Goal: Task Accomplishment & Management: Manage account settings

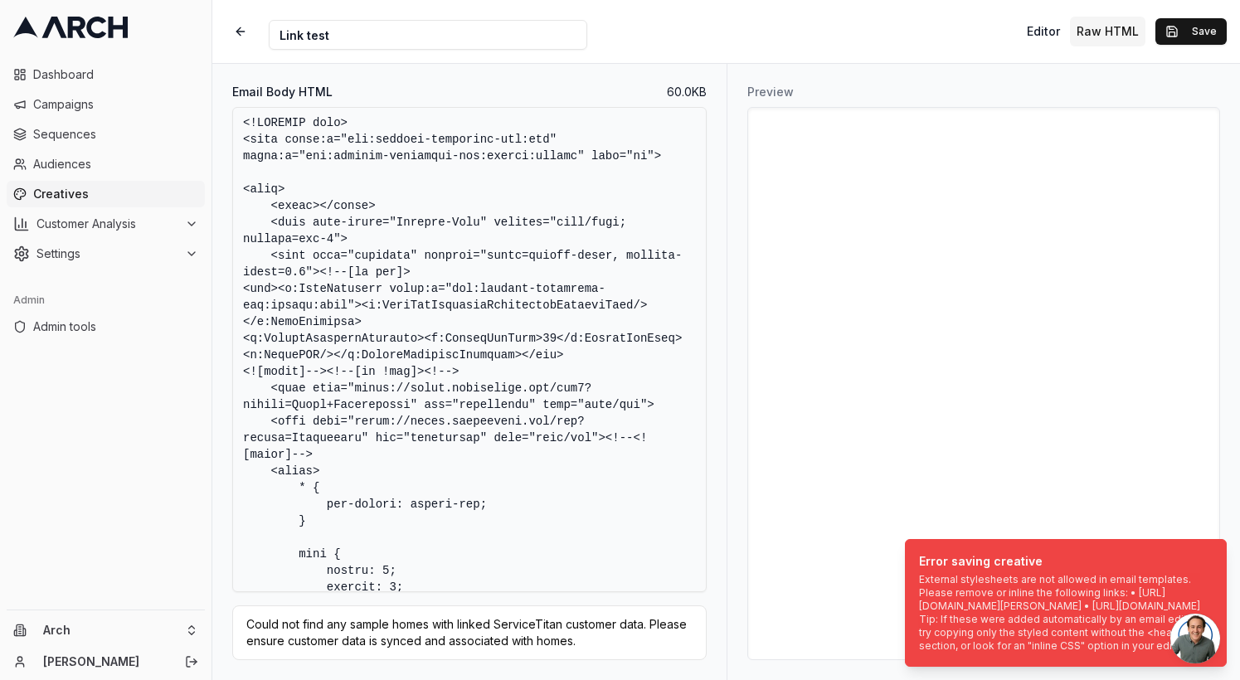
scroll to position [29811, 0]
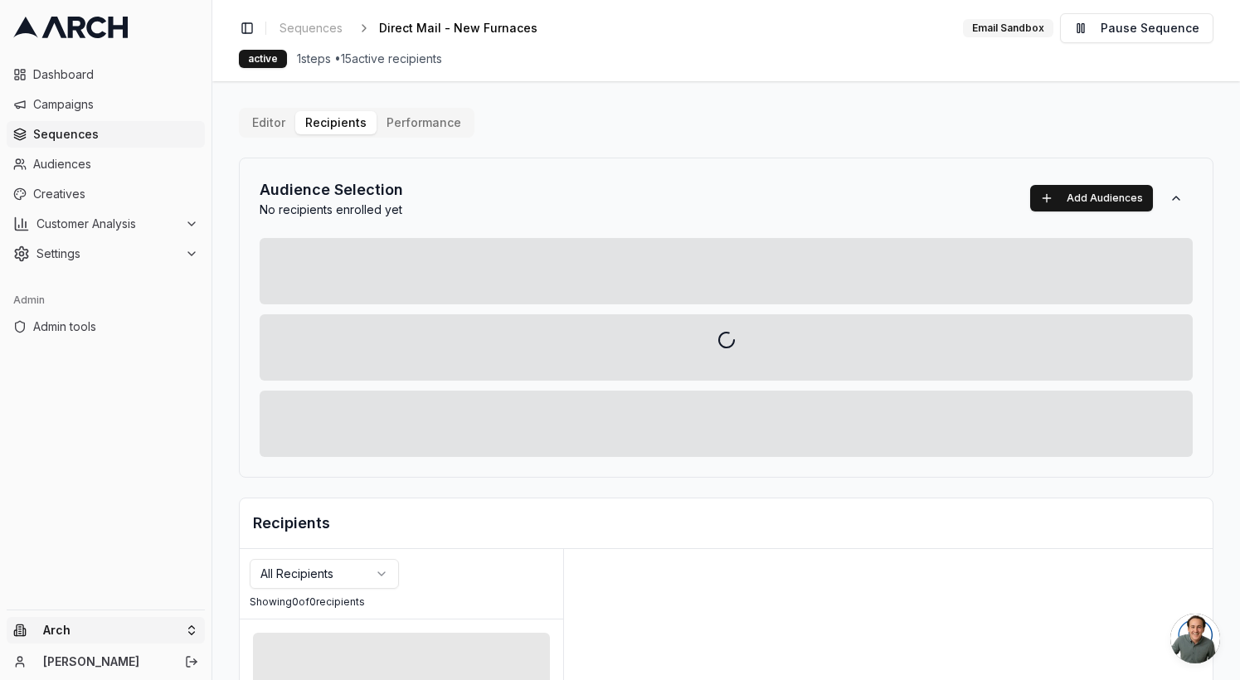
click at [163, 630] on html "Dashboard Campaigns Sequences Audiences Creatives Customer Analysis Settings Ad…" at bounding box center [620, 340] width 1240 height 680
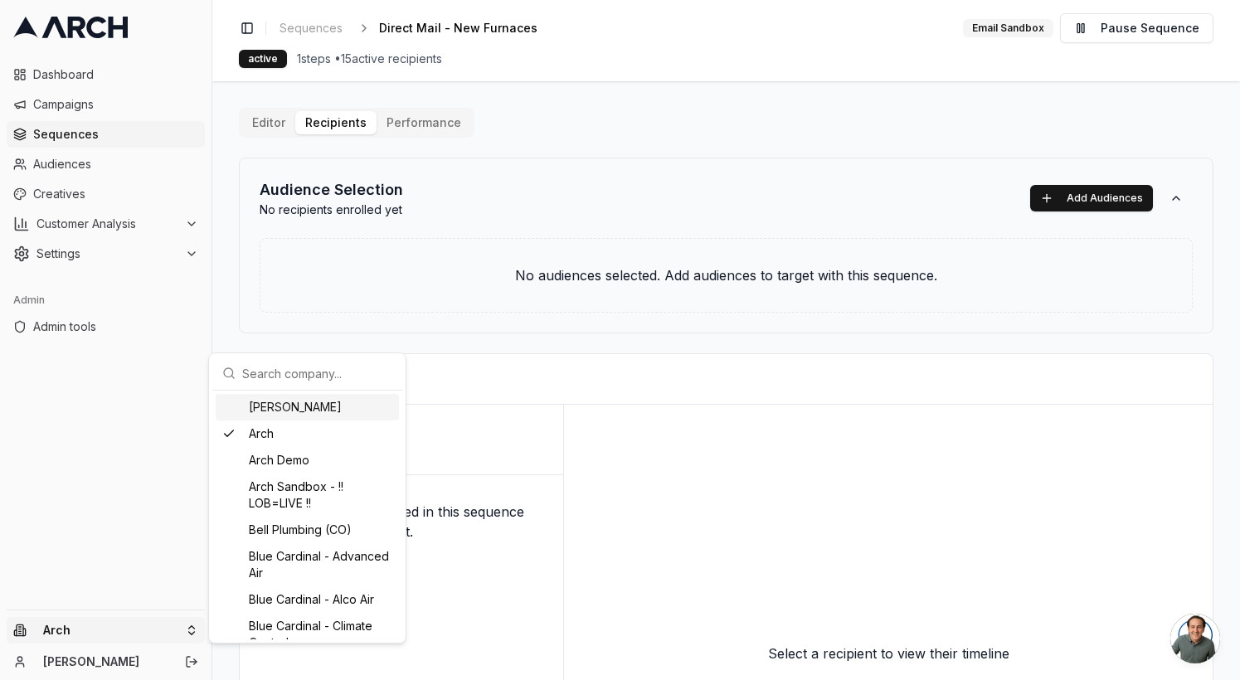
click at [291, 362] on input "text" at bounding box center [317, 373] width 150 height 33
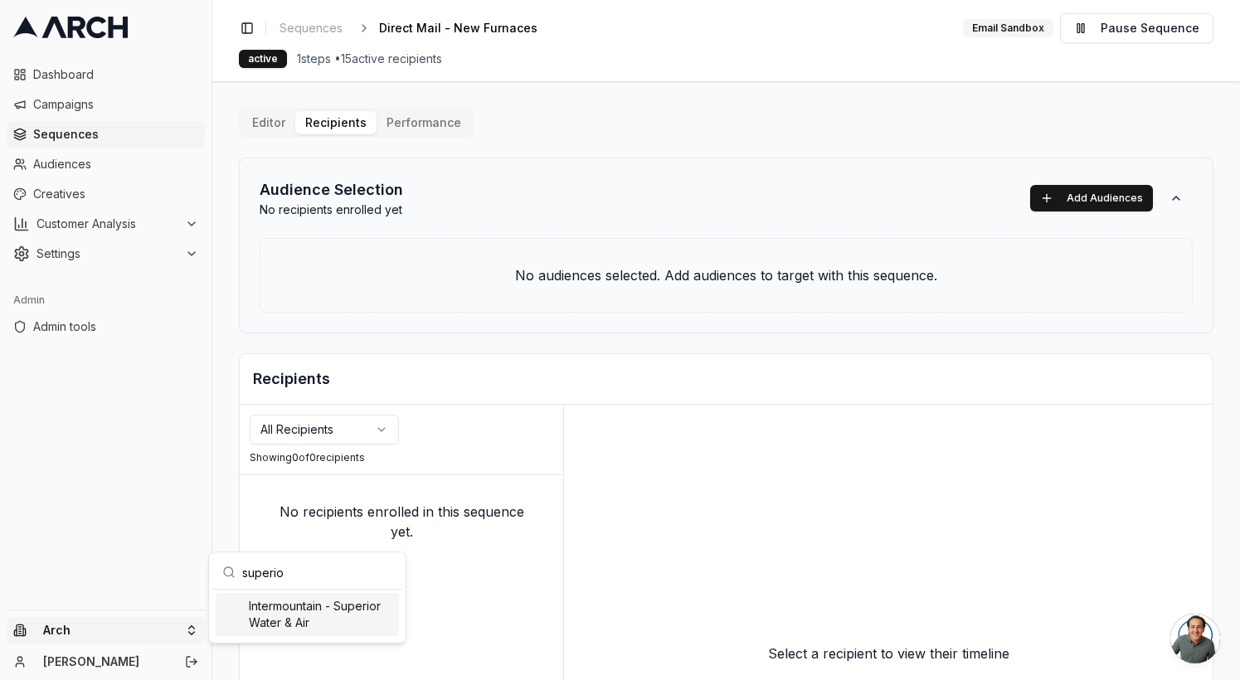
type input "superio"
click at [306, 613] on div "Intermountain - Superior Water & Air" at bounding box center [307, 614] width 183 height 43
